Goal: Task Accomplishment & Management: Use online tool/utility

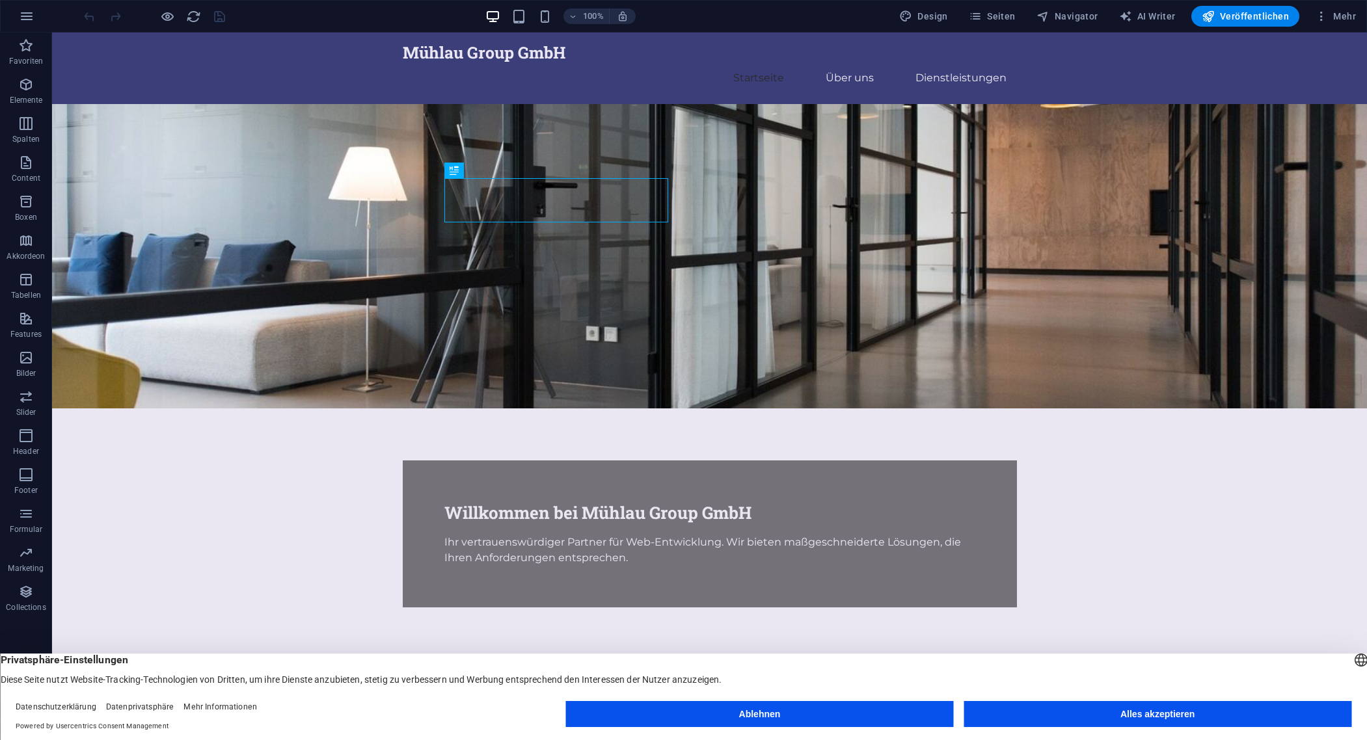
click at [1126, 718] on button "Alles akzeptieren" at bounding box center [1157, 714] width 388 height 26
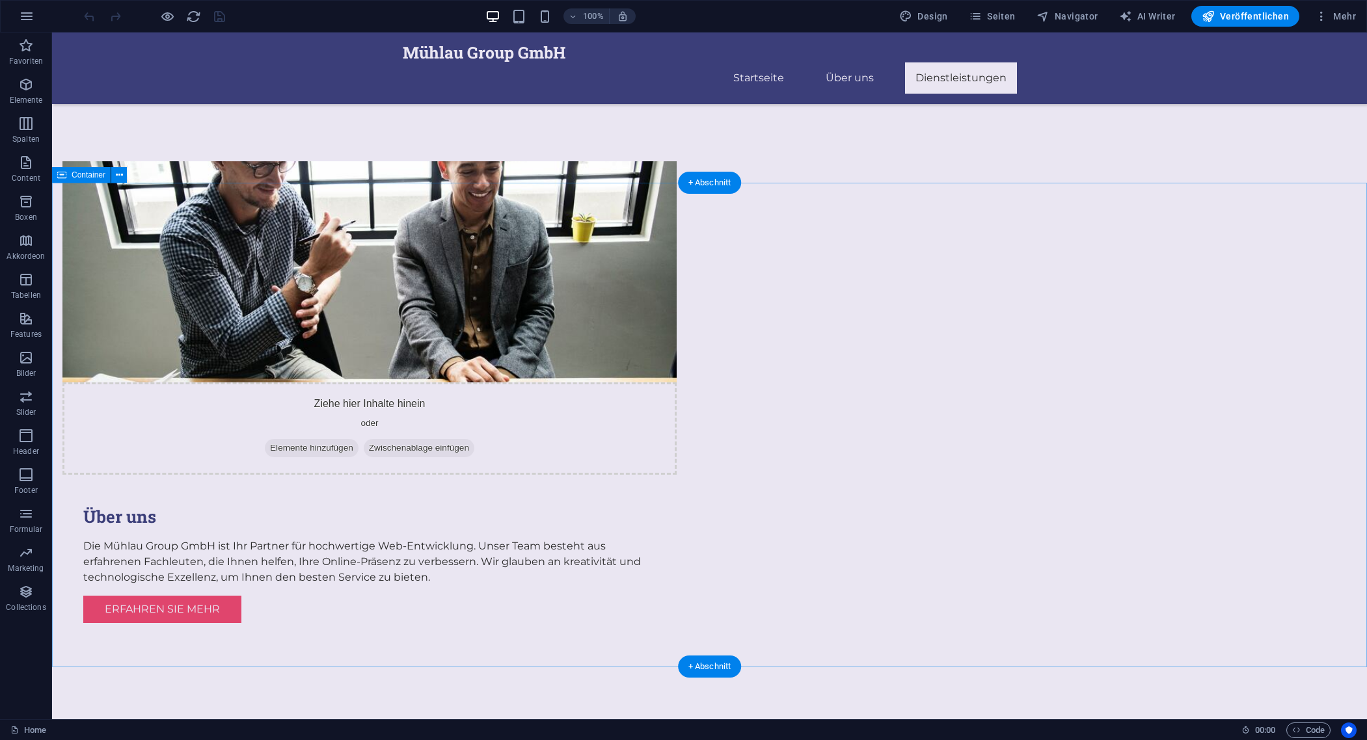
scroll to position [550, 0]
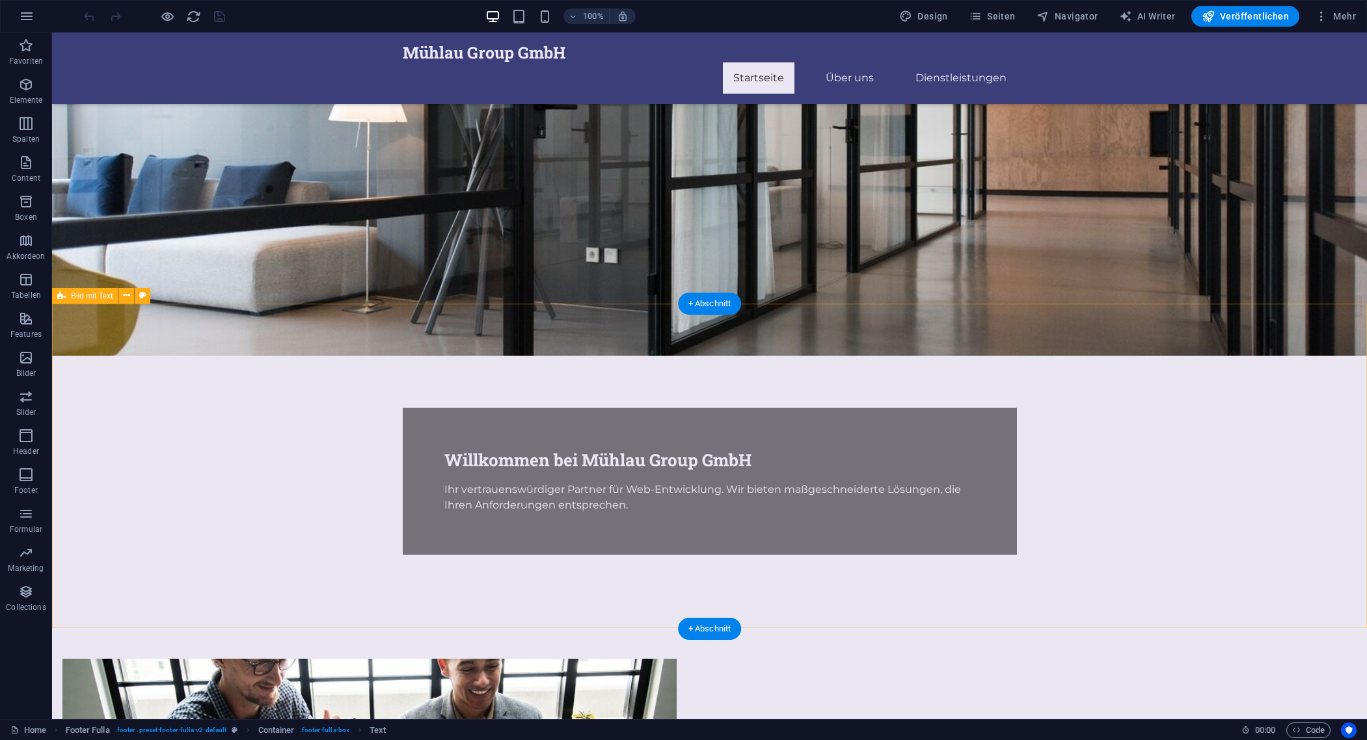
scroll to position [0, 0]
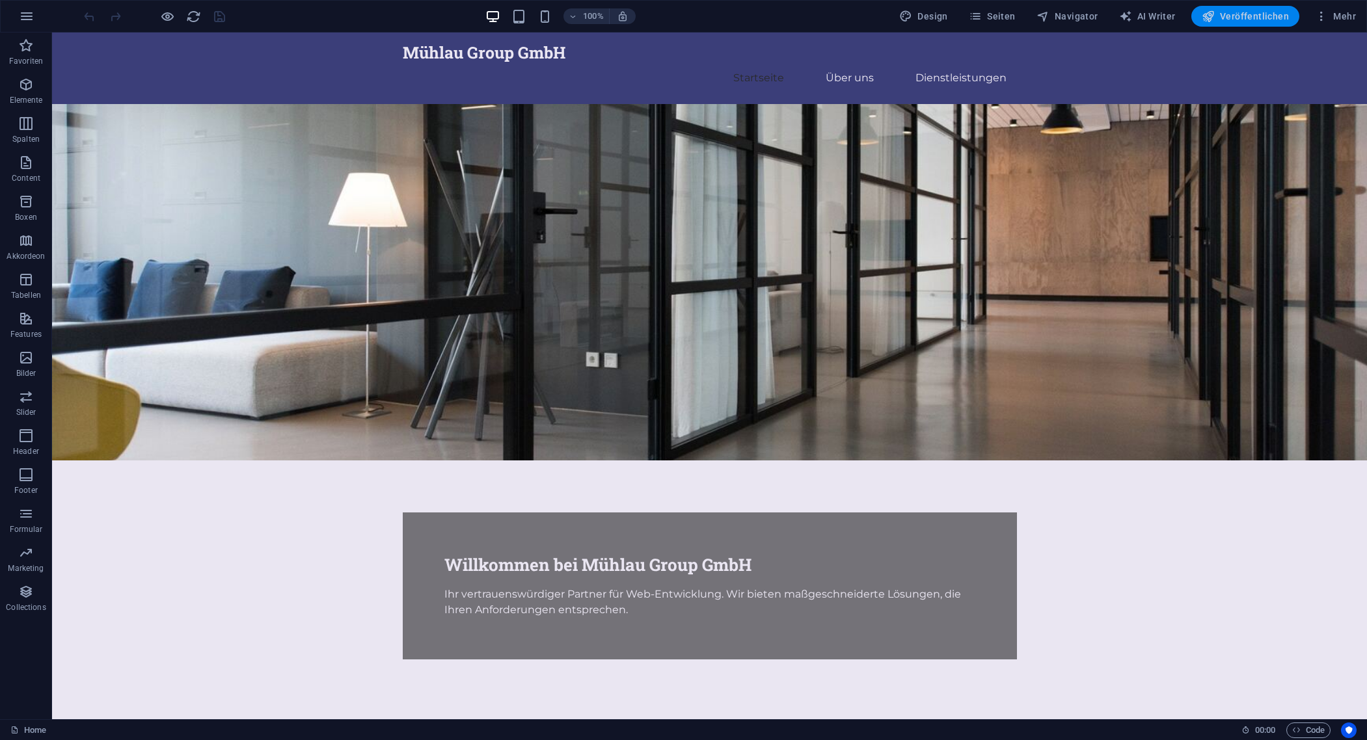
click at [1264, 20] on span "Veröffentlichen" at bounding box center [1245, 16] width 87 height 13
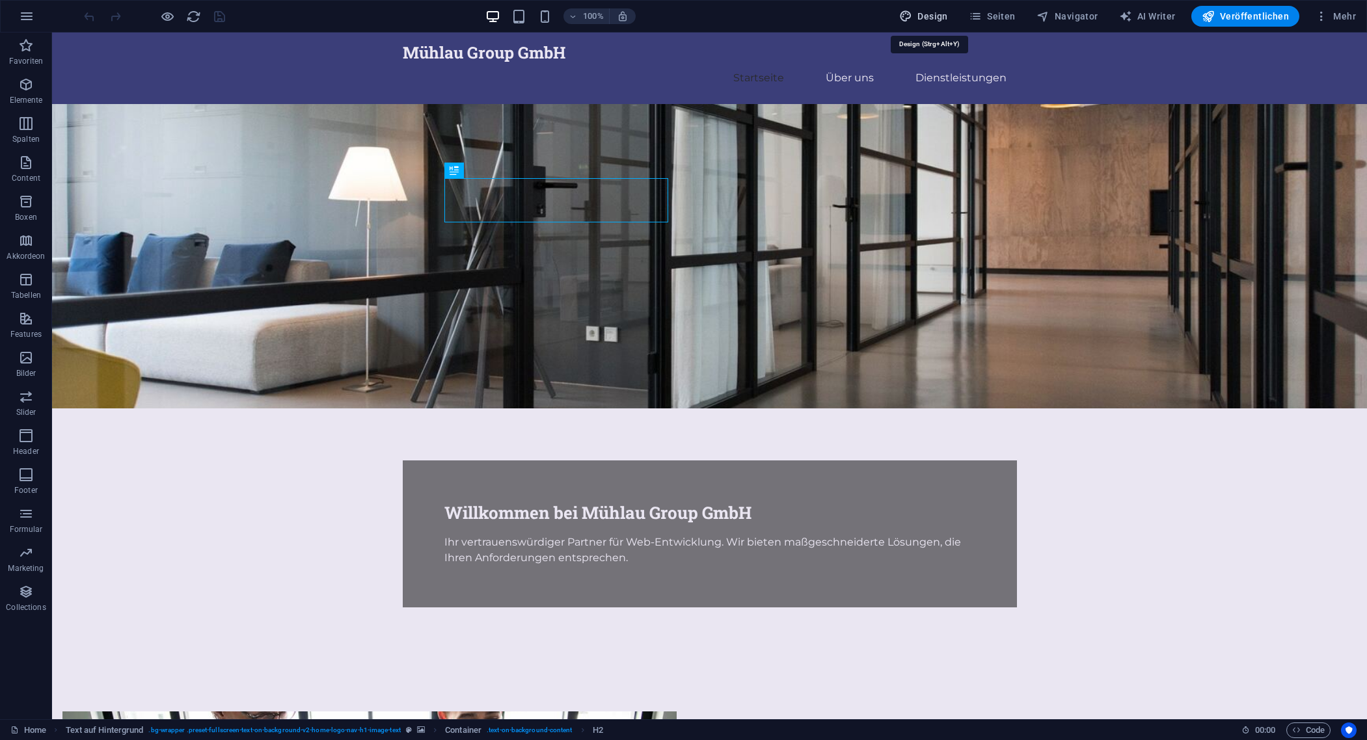
click at [904, 15] on button "Design" at bounding box center [923, 16] width 59 height 21
select select "px"
select select "200"
select select "px"
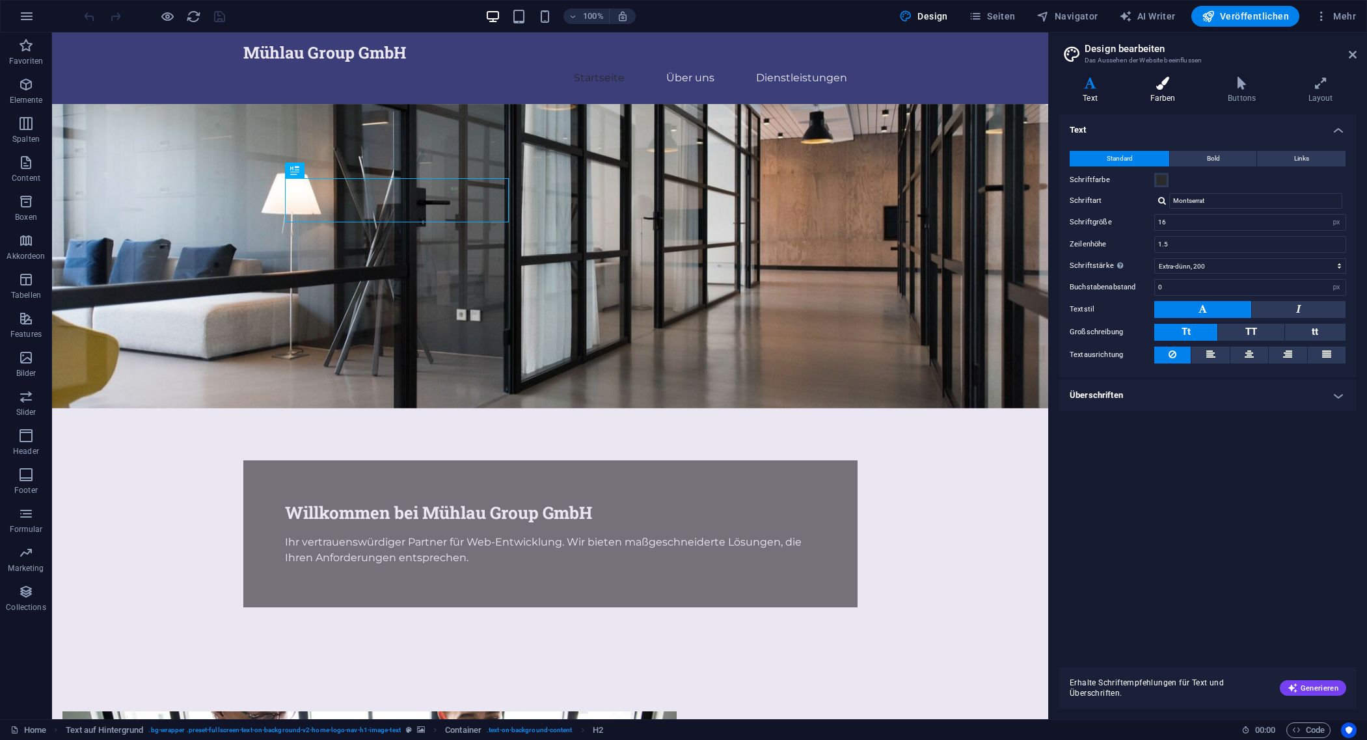
click at [1162, 81] on icon at bounding box center [1162, 83] width 73 height 13
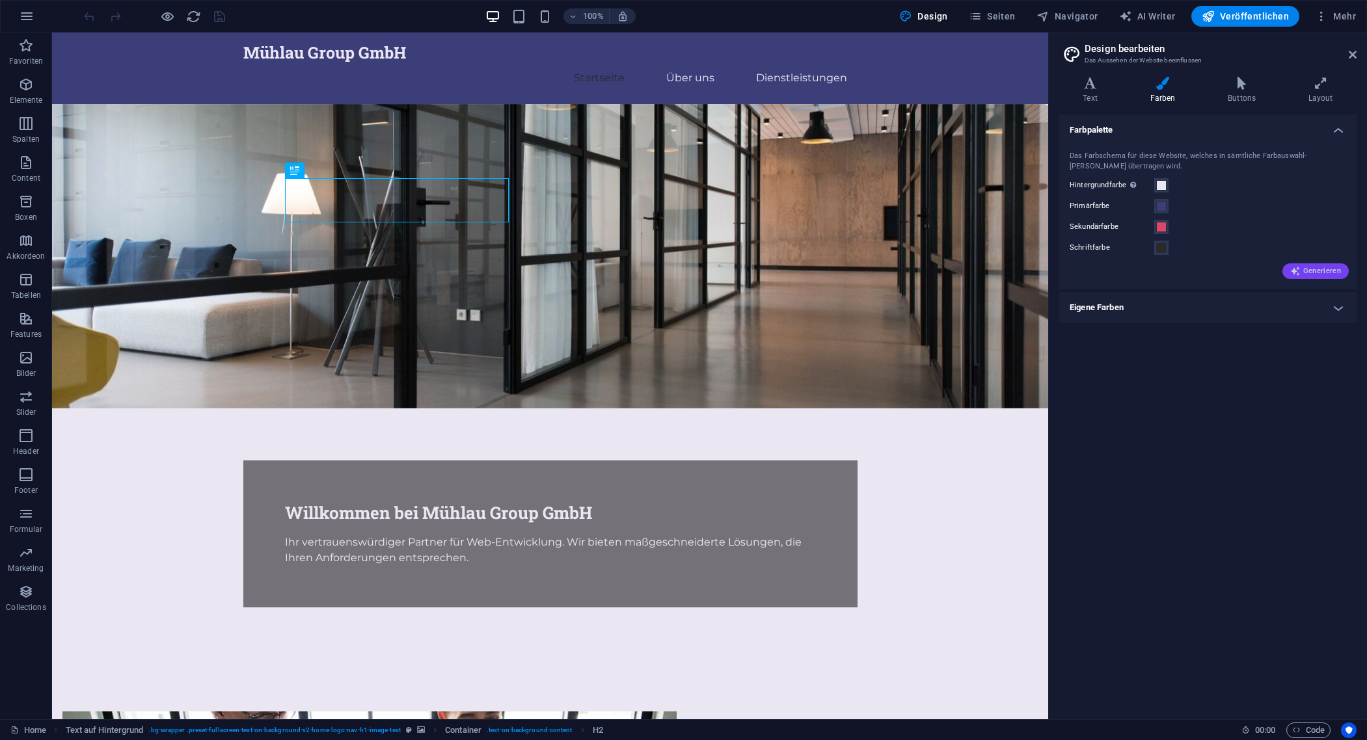
click at [1321, 274] on span "Generieren" at bounding box center [1315, 271] width 51 height 10
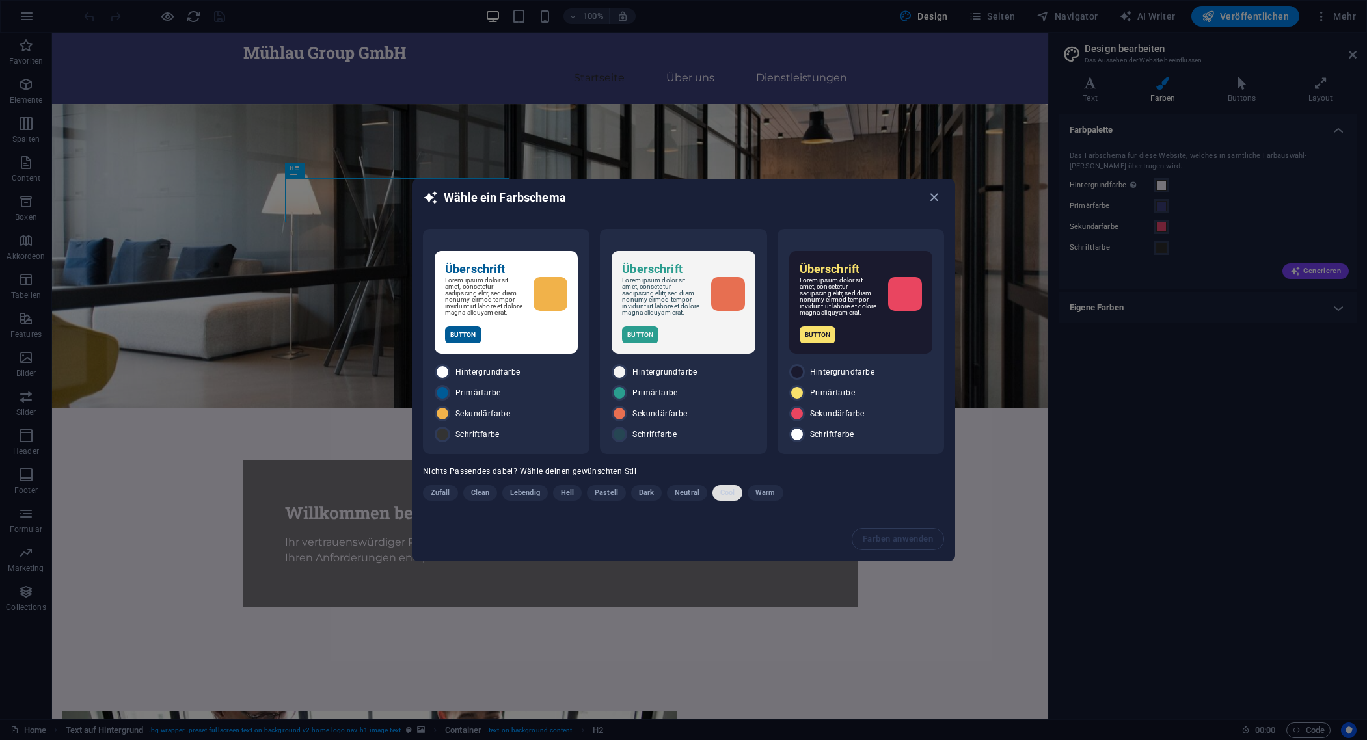
click at [721, 501] on span "Cool" at bounding box center [727, 493] width 14 height 16
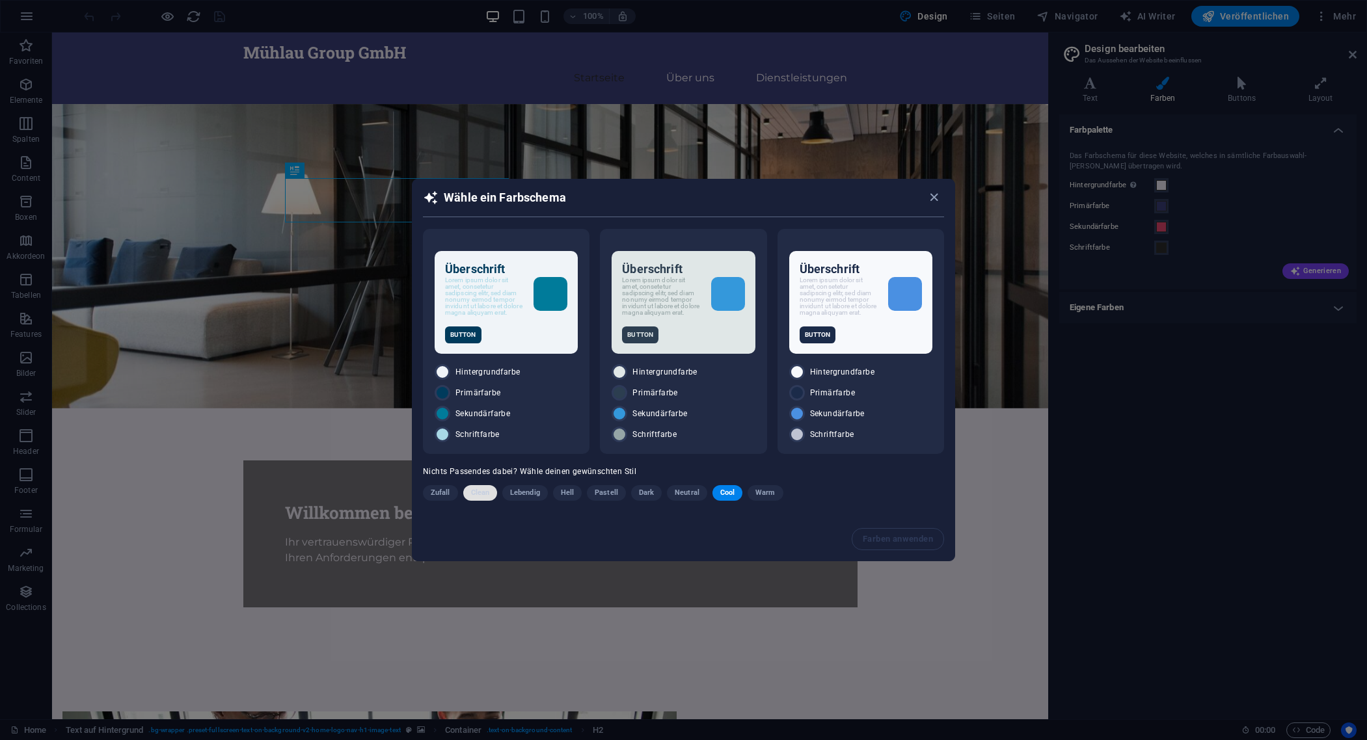
click at [477, 493] on span "Clean" at bounding box center [480, 493] width 18 height 16
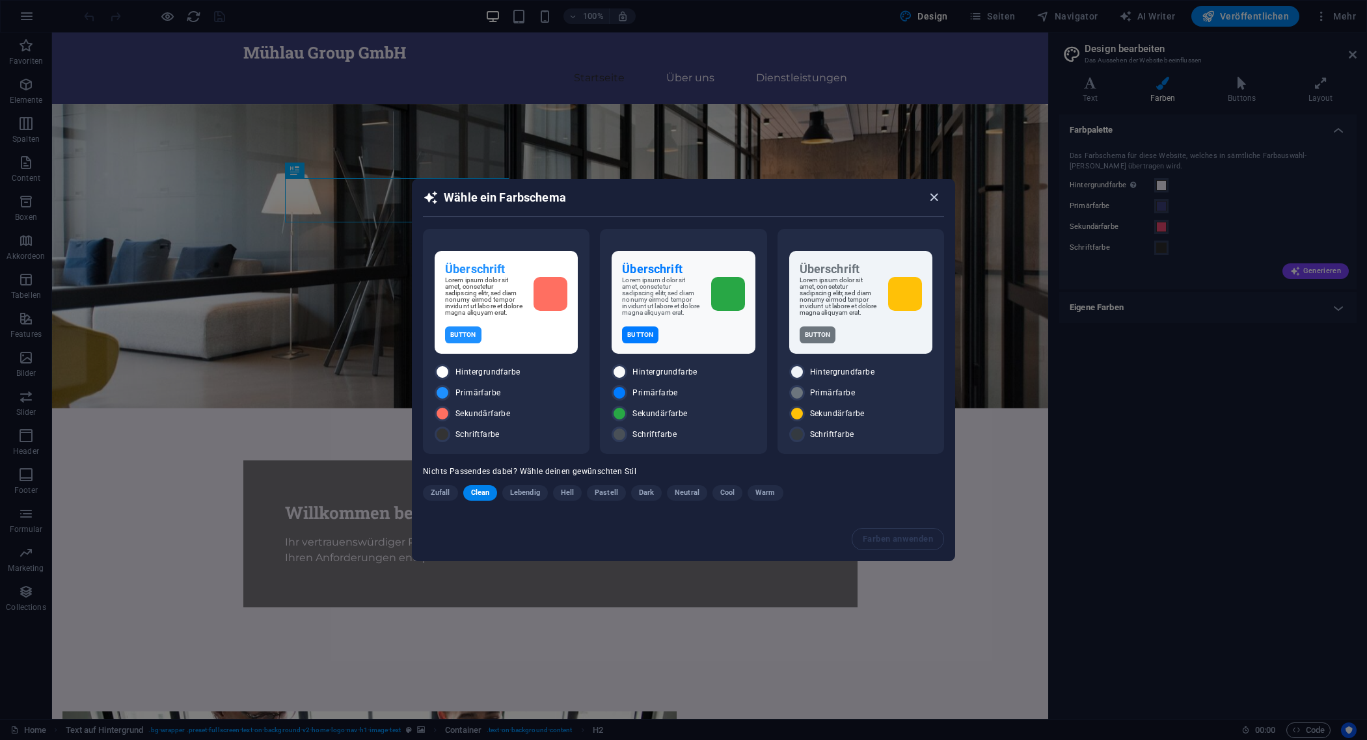
click at [935, 197] on icon "button" at bounding box center [933, 197] width 15 height 15
